Goal: Book appointment/travel/reservation

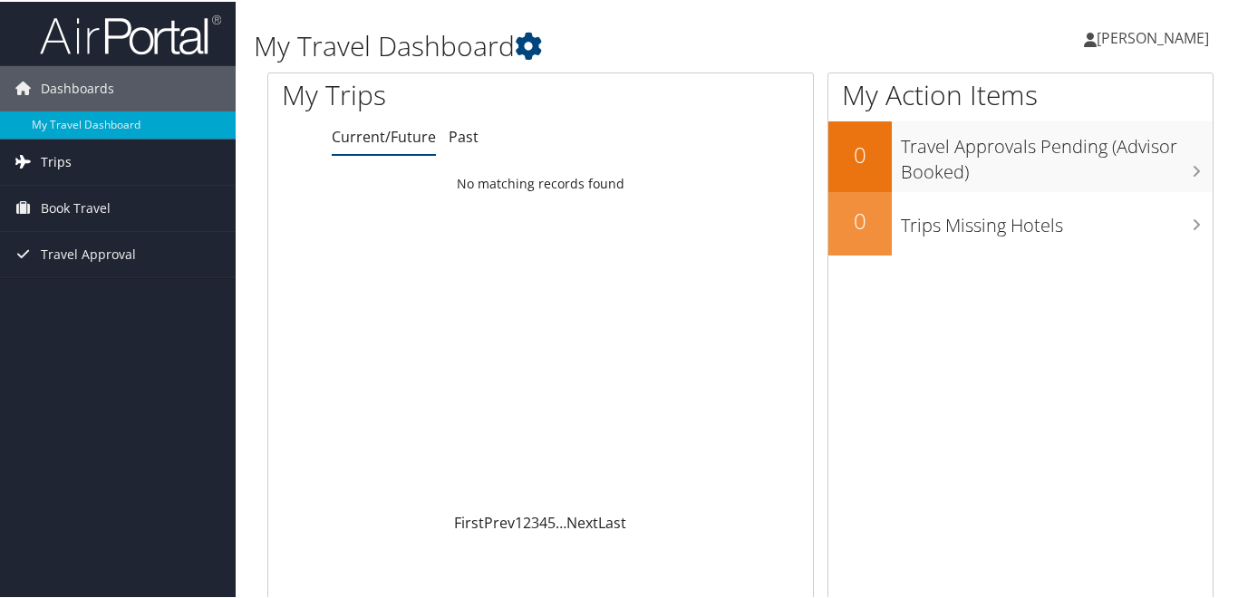
click at [53, 159] on span "Trips" at bounding box center [56, 160] width 31 height 45
click at [77, 287] on span "Book Travel" at bounding box center [76, 288] width 70 height 45
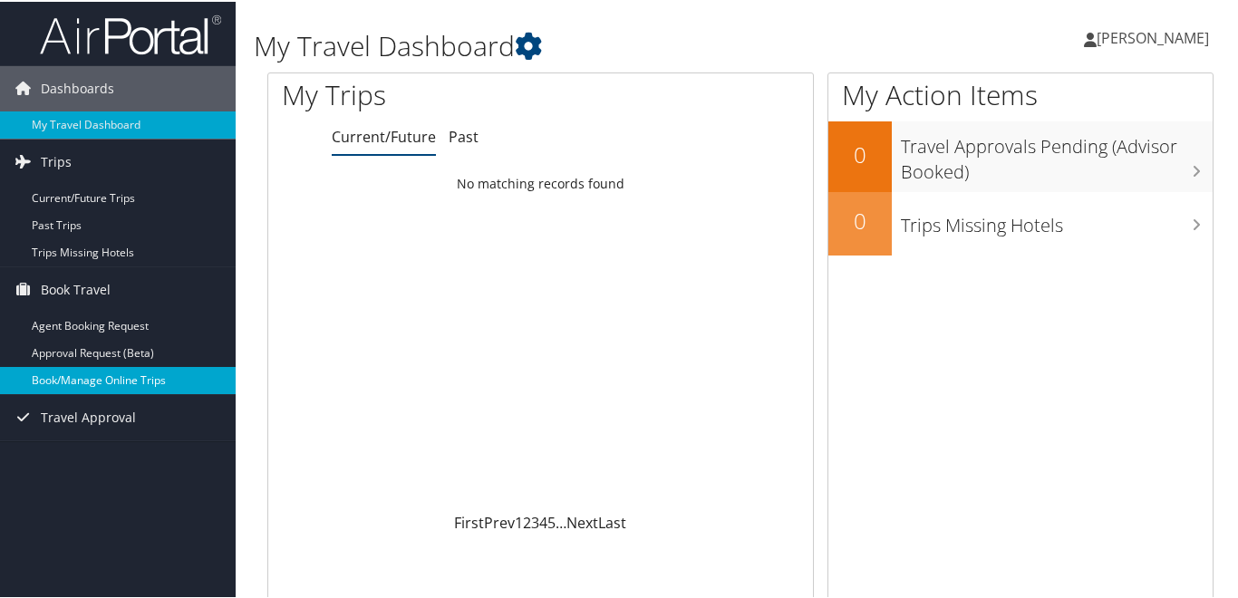
click at [82, 379] on link "Book/Manage Online Trips" at bounding box center [118, 378] width 236 height 27
